Goal: Task Accomplishment & Management: Manage account settings

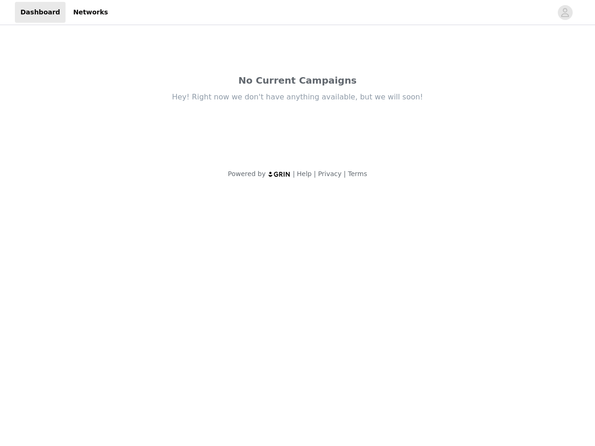
click at [297, 223] on body "Dashboard Networks No Current Campaigns Hey! Right now we don't have anything a…" at bounding box center [297, 223] width 595 height 446
click at [297, 95] on div "Hey! Right now we don't have anything available, but we will soon!" at bounding box center [297, 97] width 390 height 10
click at [297, 13] on div at bounding box center [332, 12] width 439 height 21
click at [565, 13] on icon "avatar" at bounding box center [564, 12] width 9 height 15
